Goal: Task Accomplishment & Management: Manage account settings

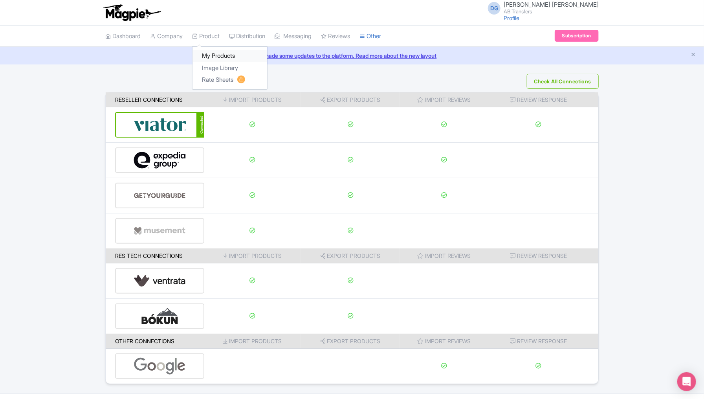
click at [217, 55] on link "My Products" at bounding box center [229, 56] width 75 height 12
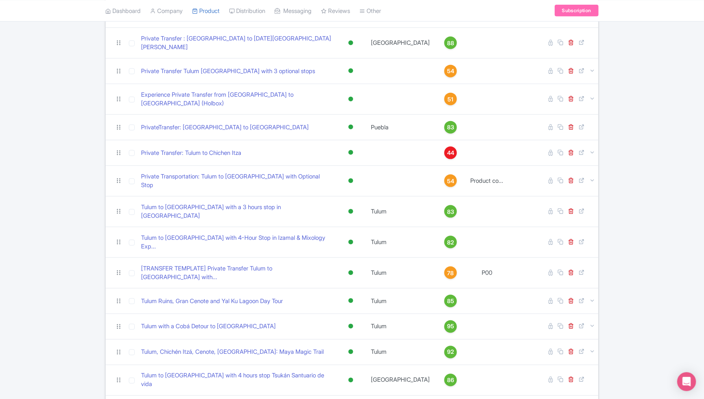
scroll to position [367, 0]
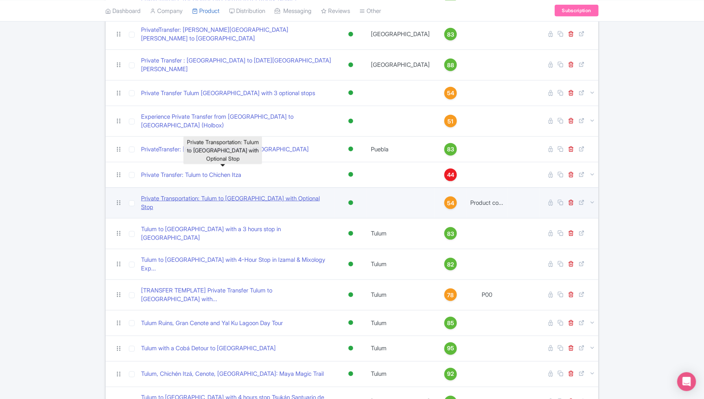
click at [232, 194] on link "Private Transportation: Tulum to [GEOGRAPHIC_DATA] with Optional Stop" at bounding box center [236, 203] width 191 height 18
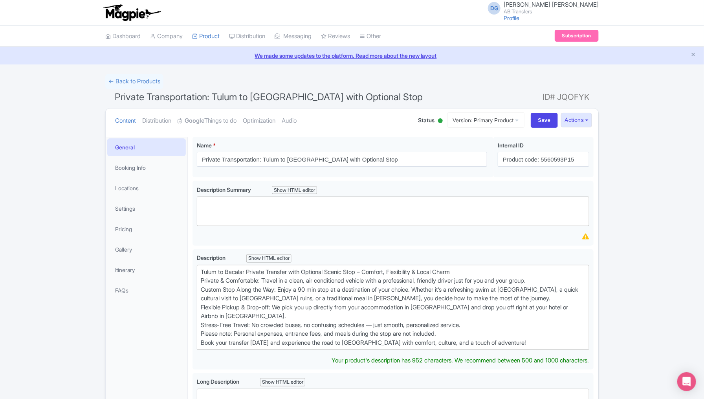
click at [651, 189] on div "← Back to Products Private Transportation: Tulum to Bacalar with Optional Stop …" at bounding box center [352, 359] width 704 height 570
